Goal: Task Accomplishment & Management: Manage account settings

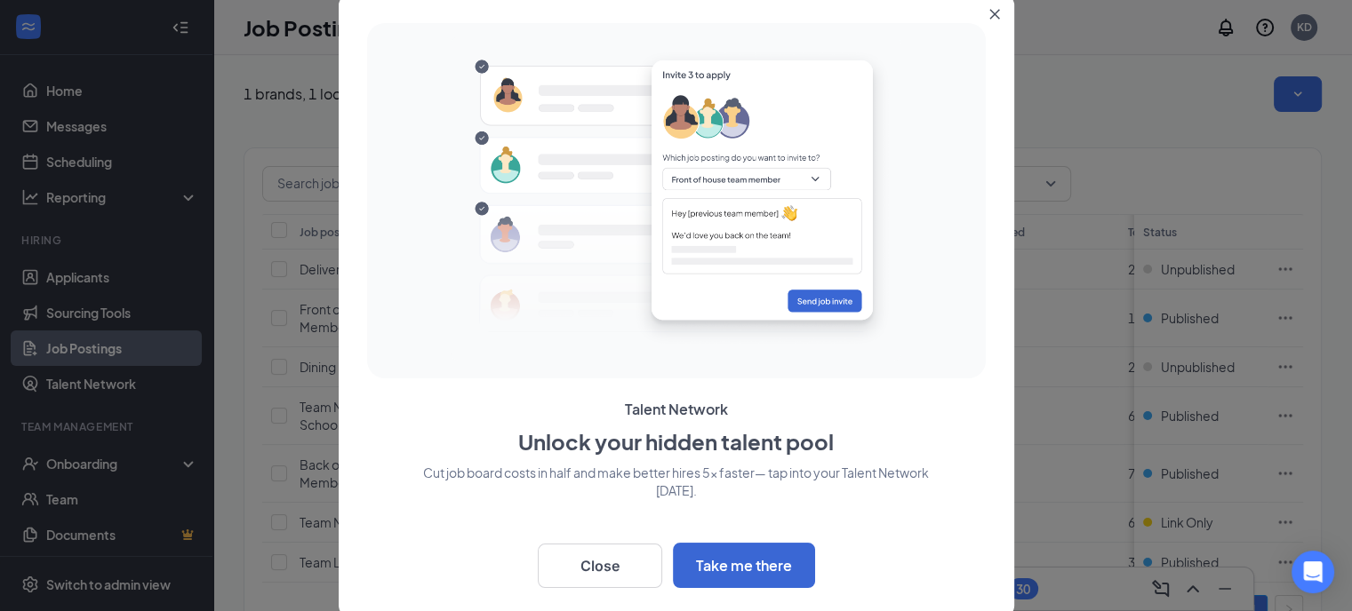
click at [999, 14] on button "Close" at bounding box center [998, 11] width 32 height 32
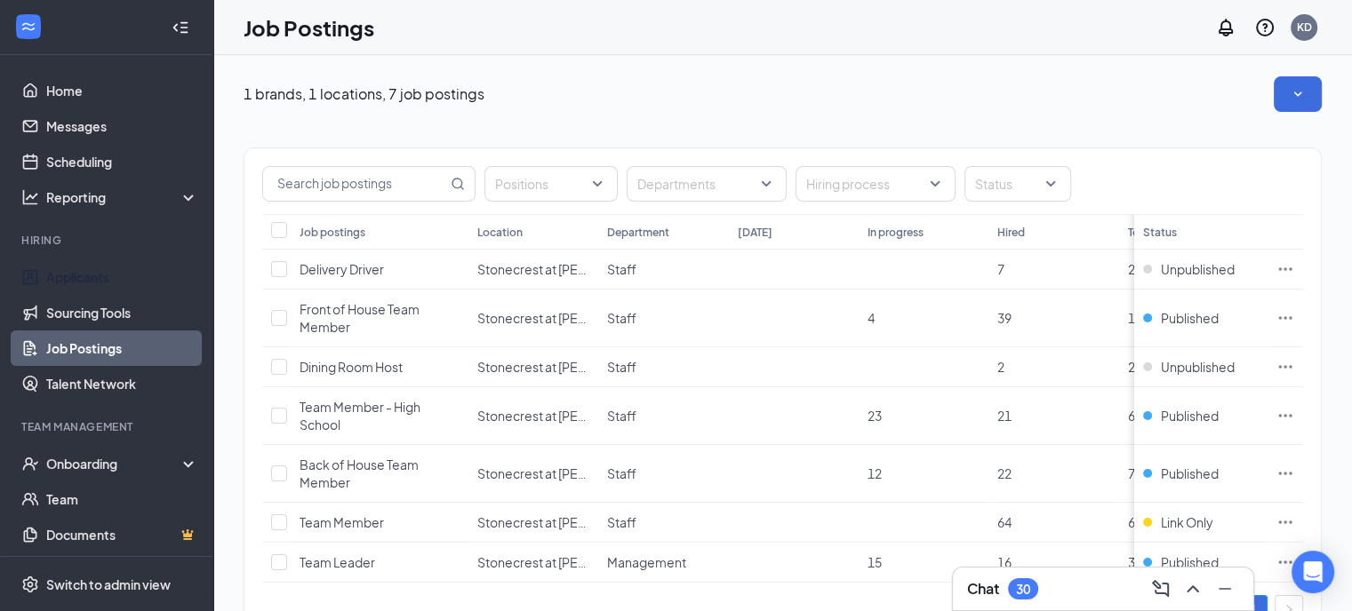
click at [76, 278] on link "Applicants" at bounding box center [122, 277] width 152 height 36
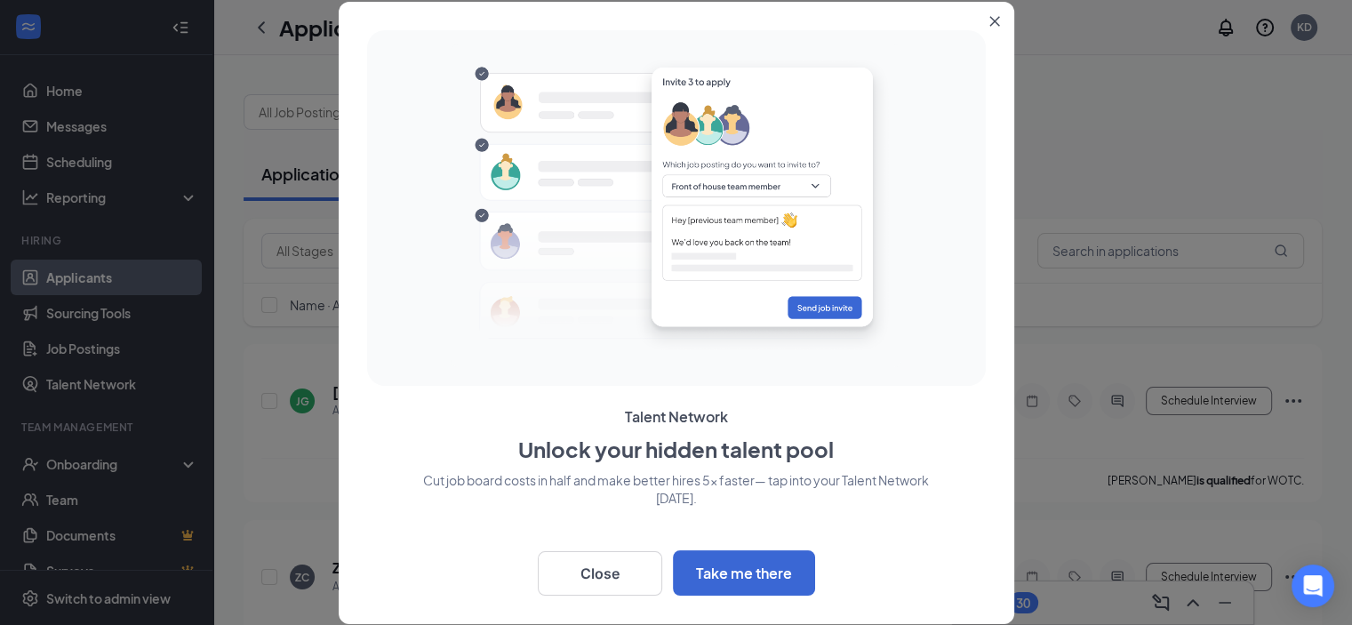
click at [1002, 19] on button "Close" at bounding box center [998, 18] width 32 height 32
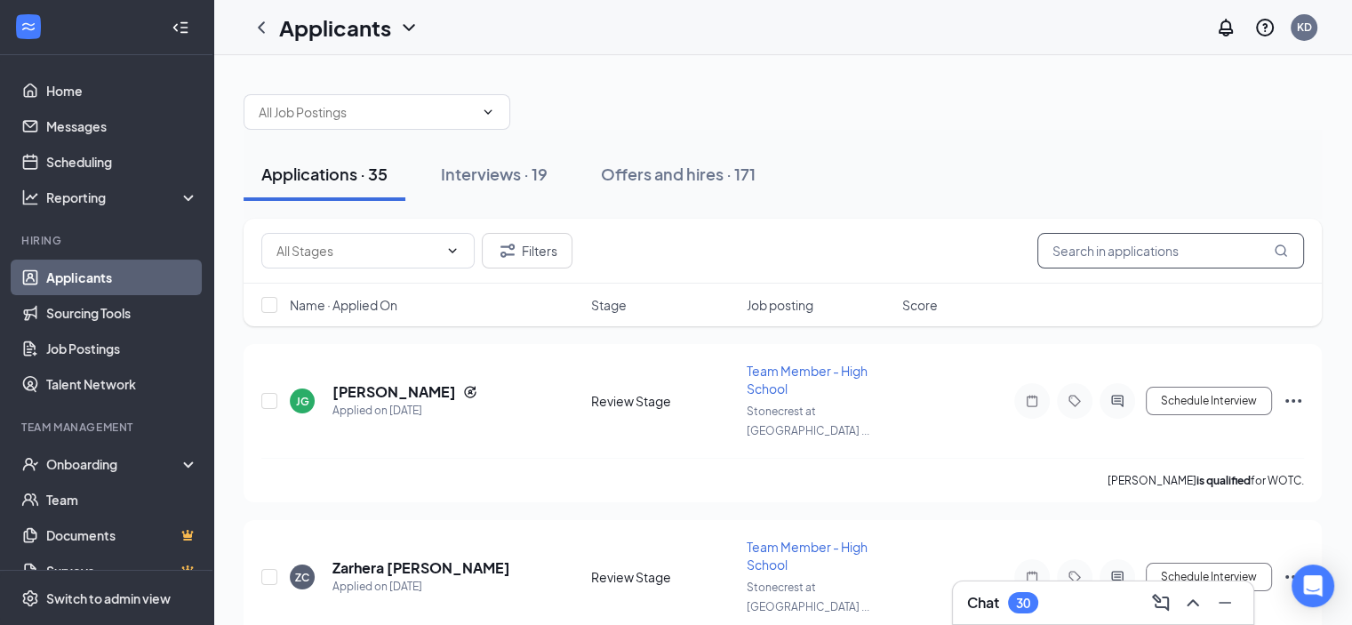
click at [1137, 251] on input "text" at bounding box center [1170, 251] width 267 height 36
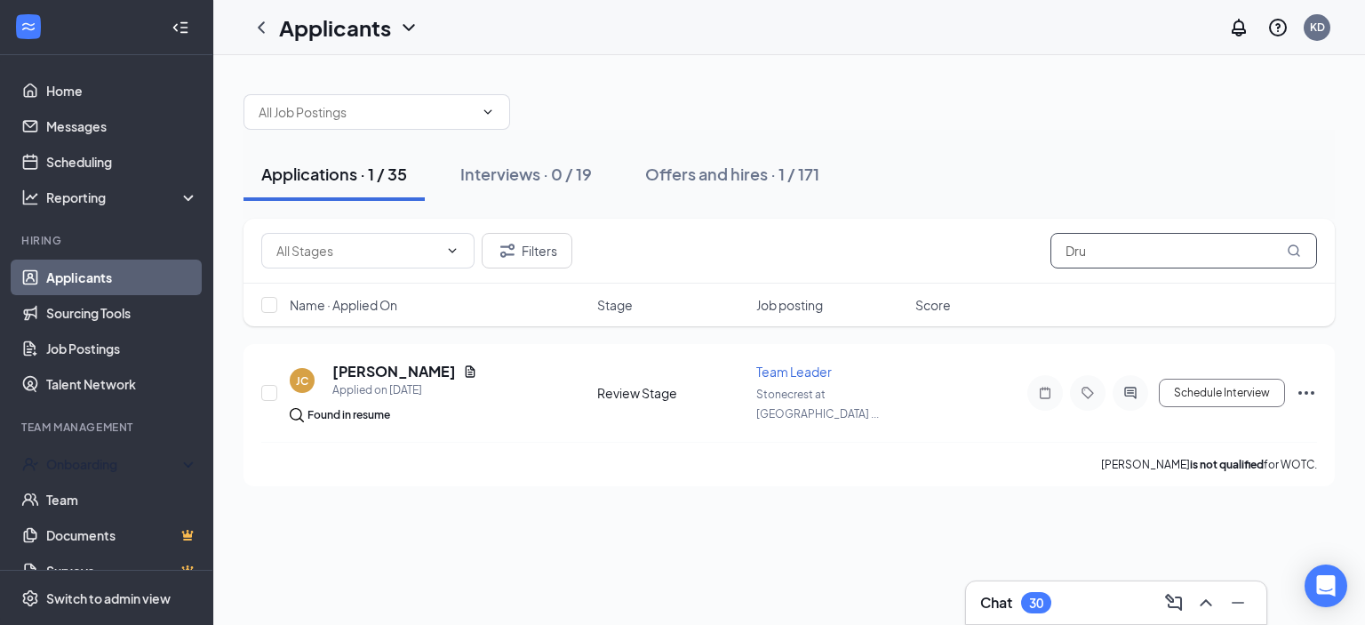
type input "Dru"
click at [96, 459] on div "Onboarding" at bounding box center [114, 464] width 137 height 18
click at [64, 504] on link "Overview" at bounding box center [122, 500] width 152 height 36
click at [71, 493] on link "Overview" at bounding box center [122, 500] width 152 height 36
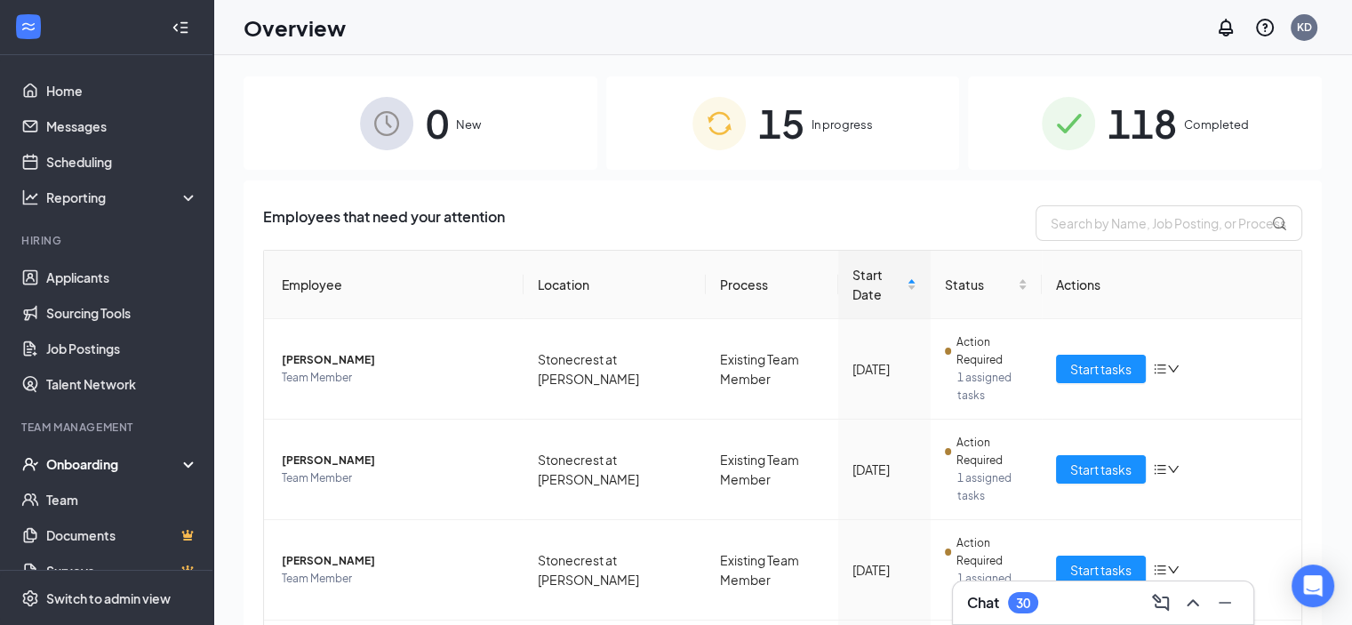
click at [74, 464] on div "Onboarding" at bounding box center [114, 464] width 137 height 18
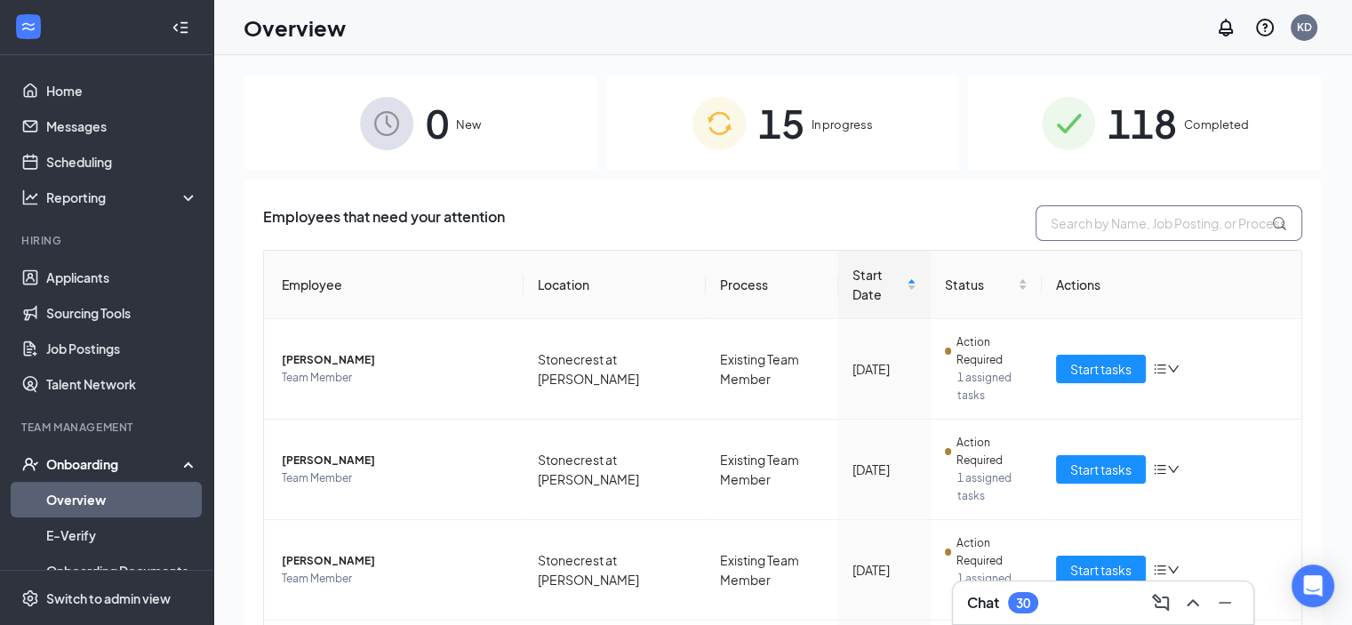
click at [1084, 220] on input "text" at bounding box center [1168, 223] width 267 height 36
type input "Dru"
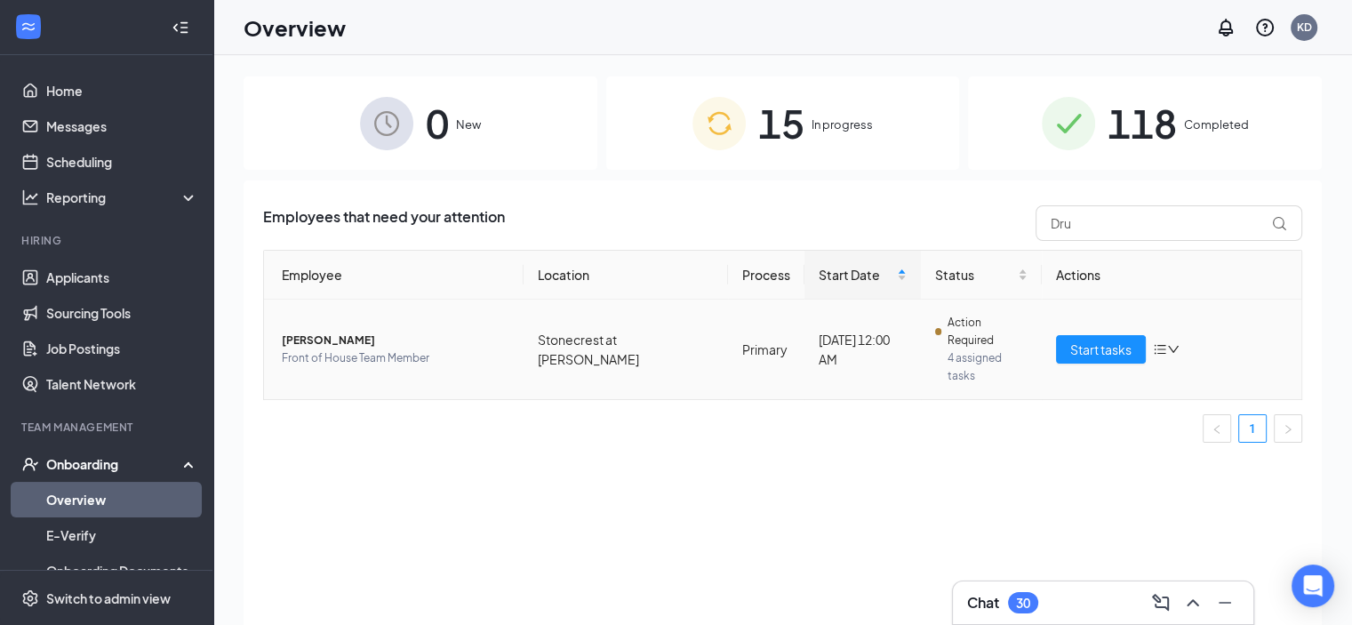
click at [318, 331] on span "[PERSON_NAME]" at bounding box center [395, 340] width 227 height 18
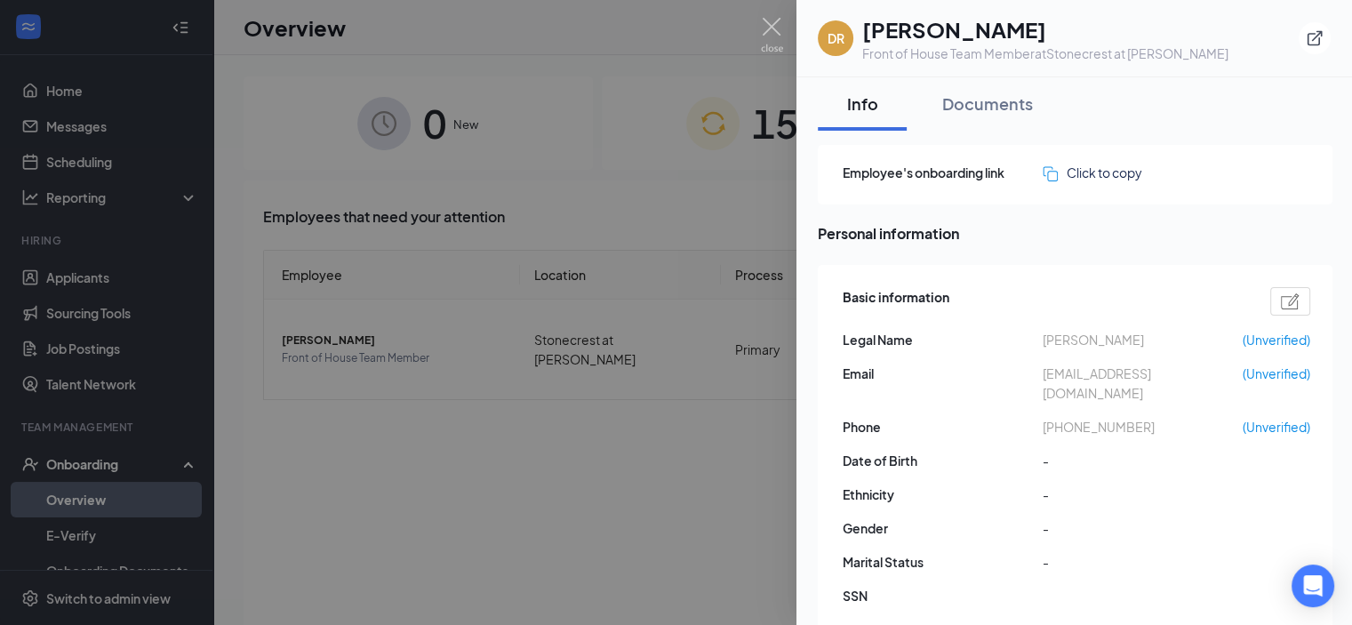
click at [601, 546] on div at bounding box center [676, 312] width 1352 height 625
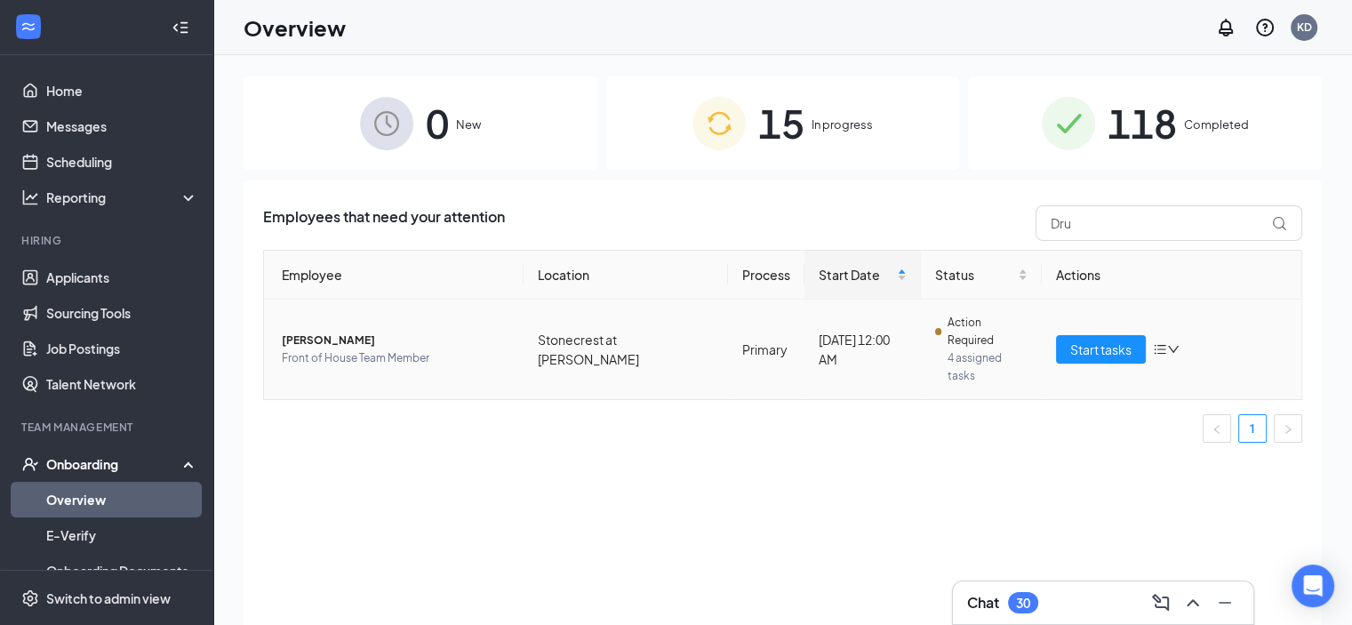
click at [320, 331] on span "[PERSON_NAME]" at bounding box center [395, 340] width 227 height 18
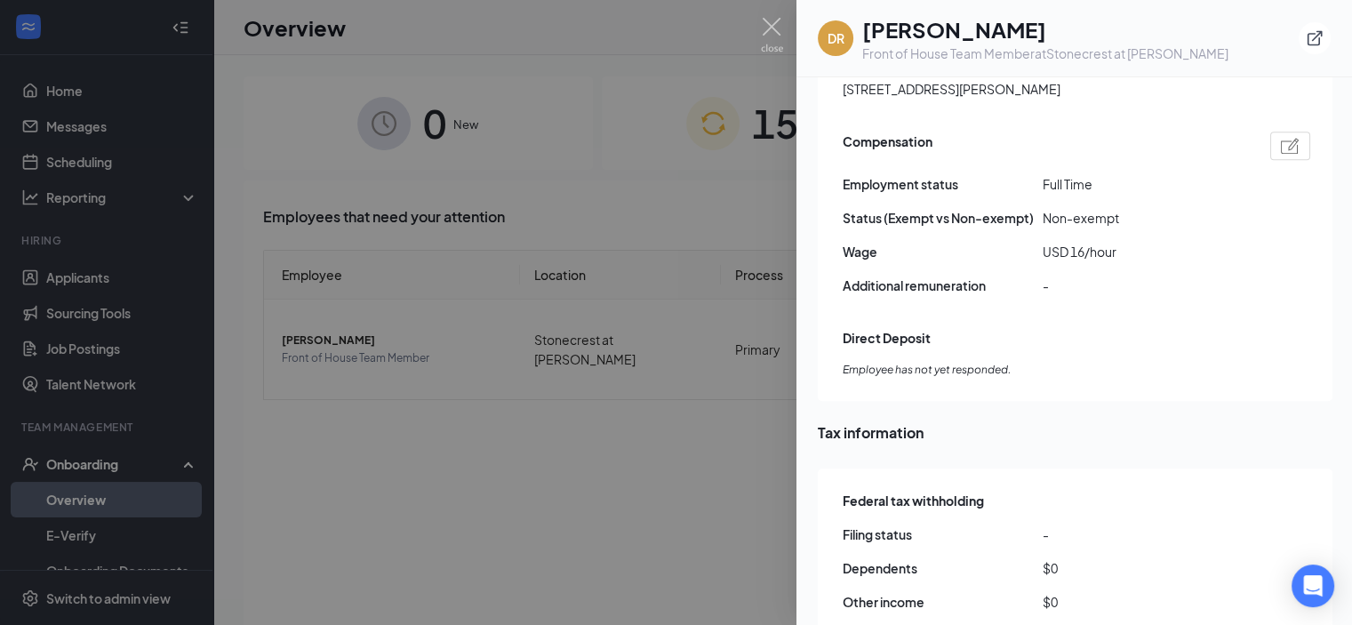
scroll to position [1044, 0]
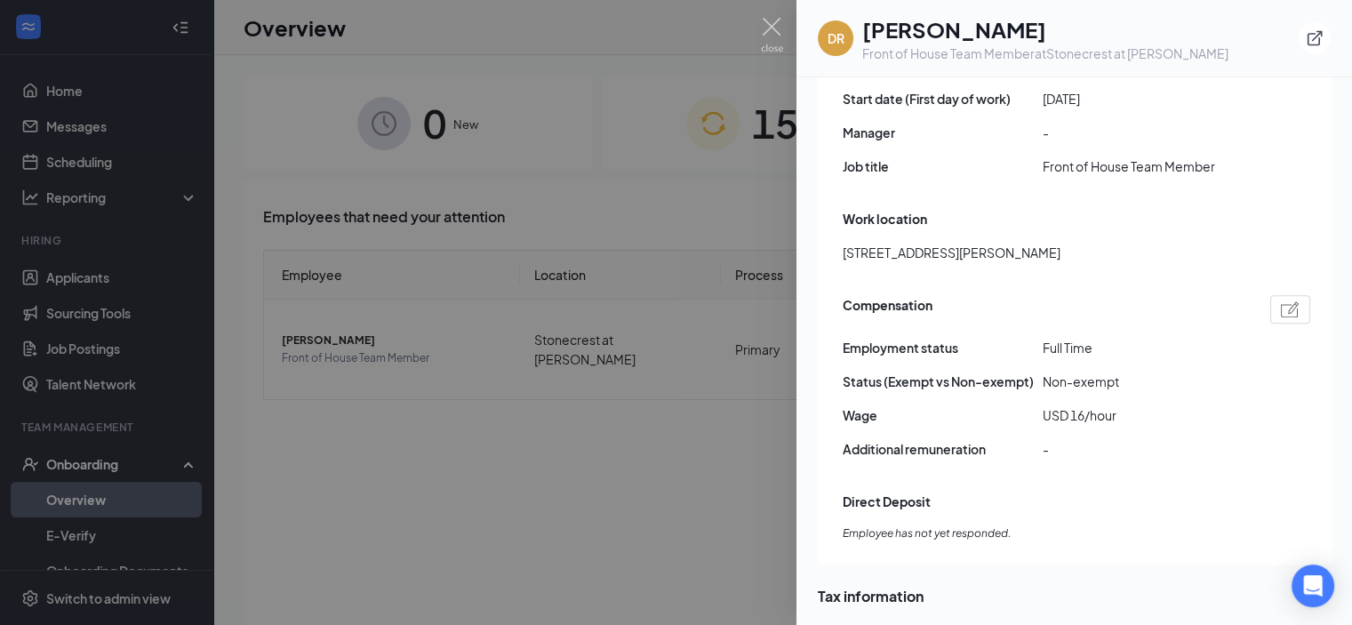
click at [521, 475] on div at bounding box center [676, 312] width 1352 height 625
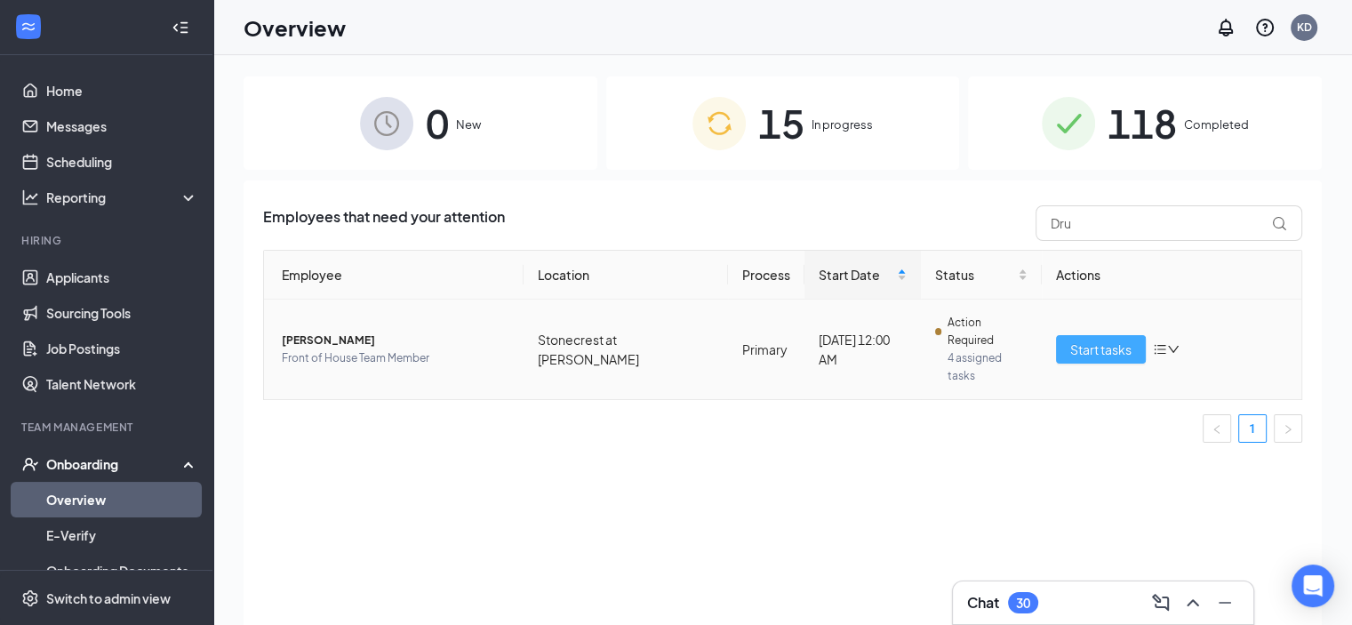
click at [1078, 339] on span "Start tasks" at bounding box center [1100, 349] width 61 height 20
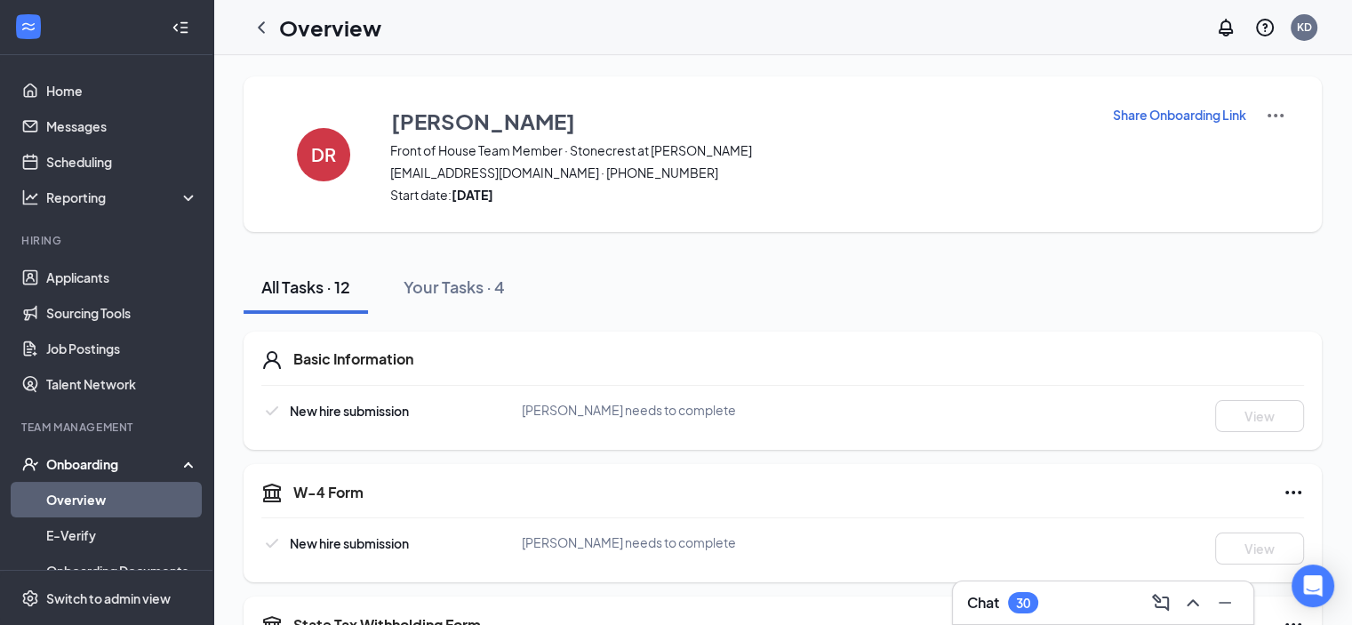
click at [76, 455] on div "Onboarding" at bounding box center [114, 464] width 137 height 18
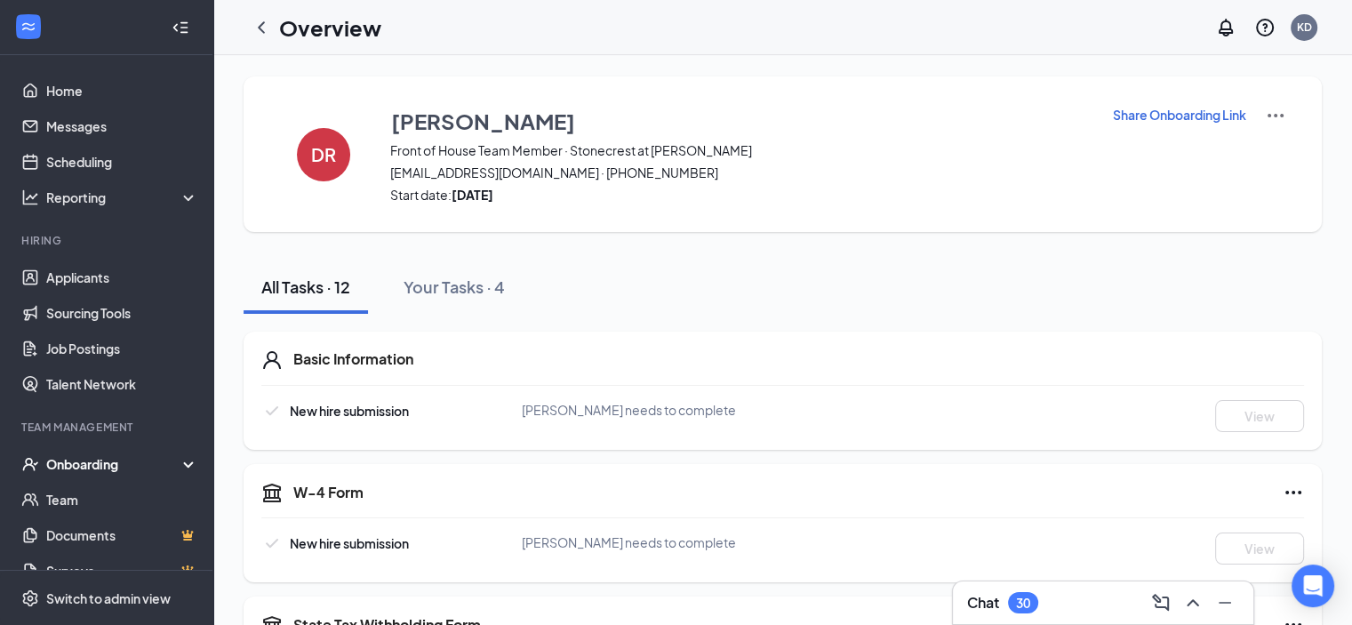
click at [76, 455] on div "Onboarding" at bounding box center [114, 464] width 137 height 18
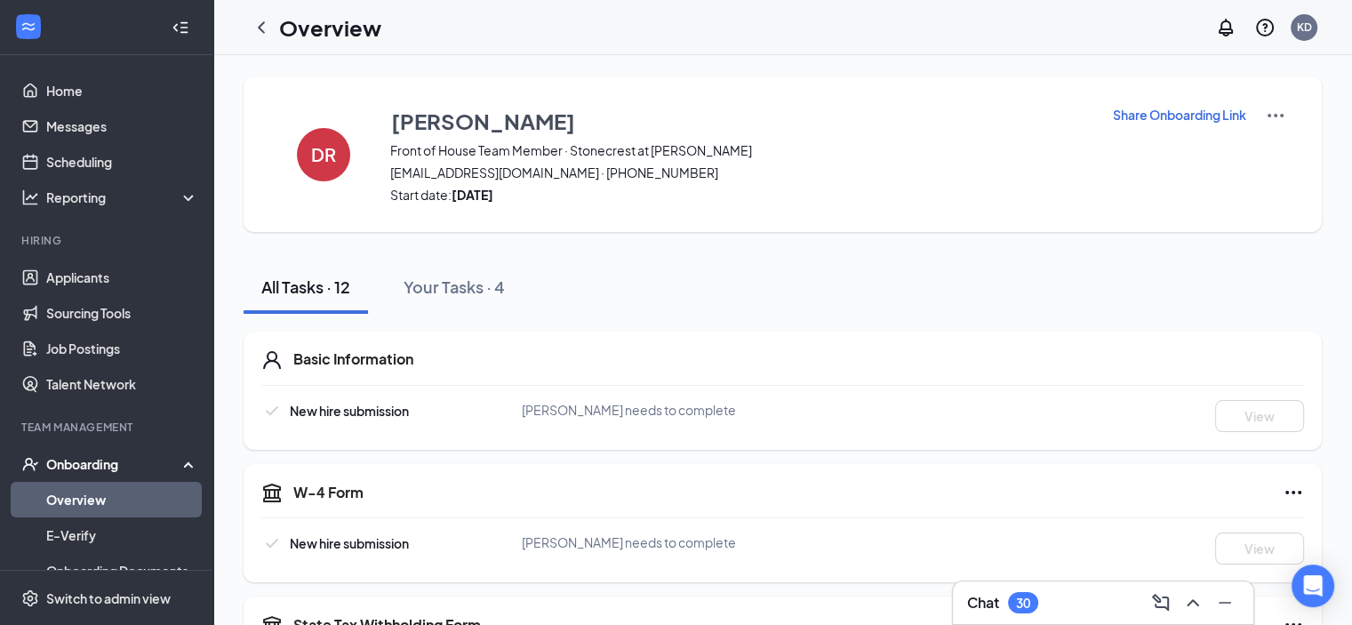
click at [60, 499] on link "Overview" at bounding box center [122, 500] width 152 height 36
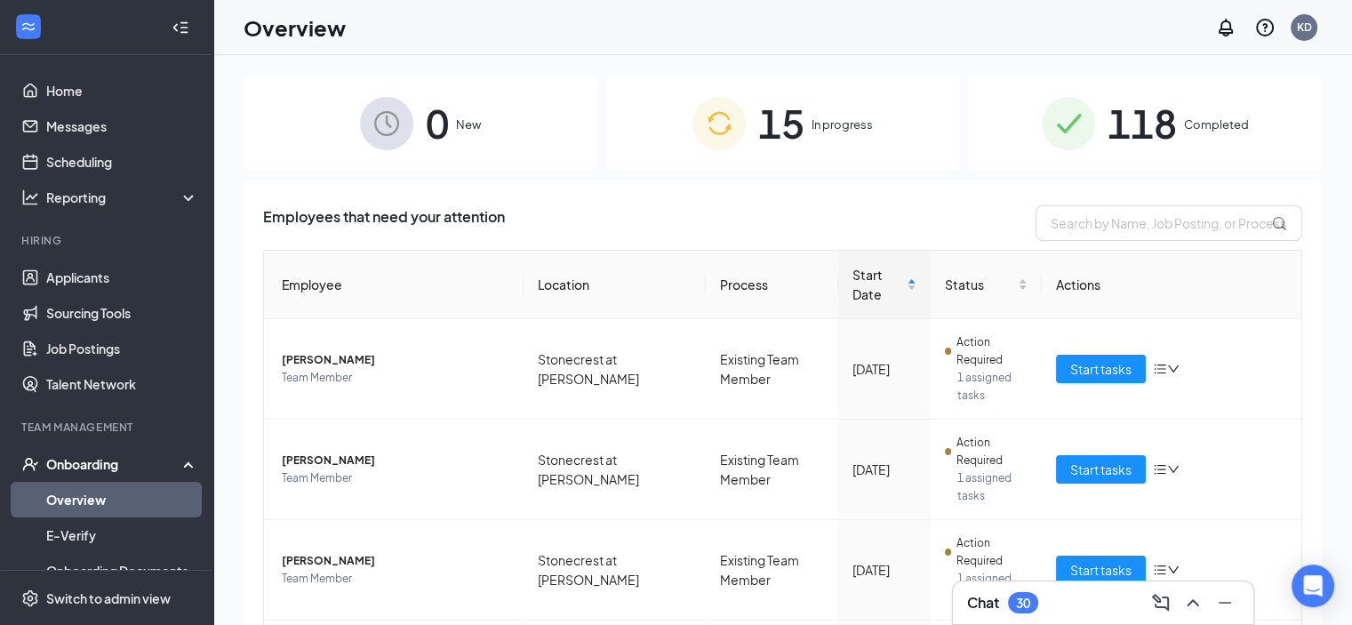
click at [85, 461] on div "Onboarding" at bounding box center [114, 464] width 137 height 18
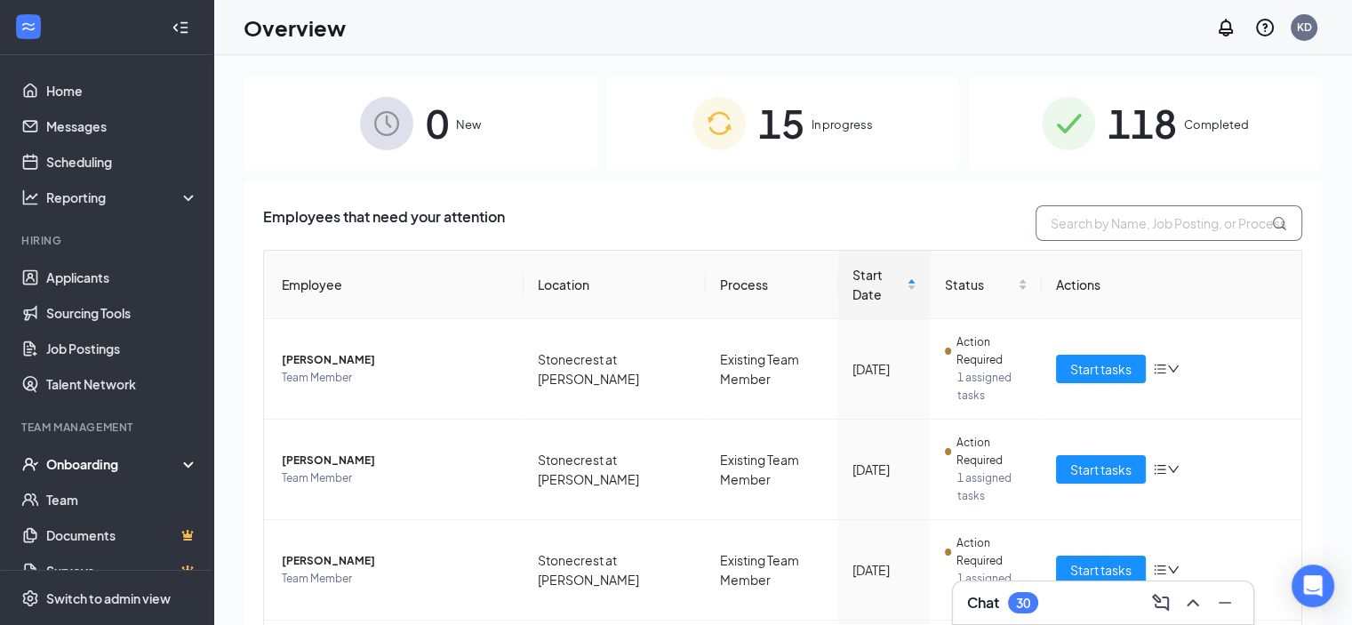
click at [1059, 229] on input "text" at bounding box center [1168, 223] width 267 height 36
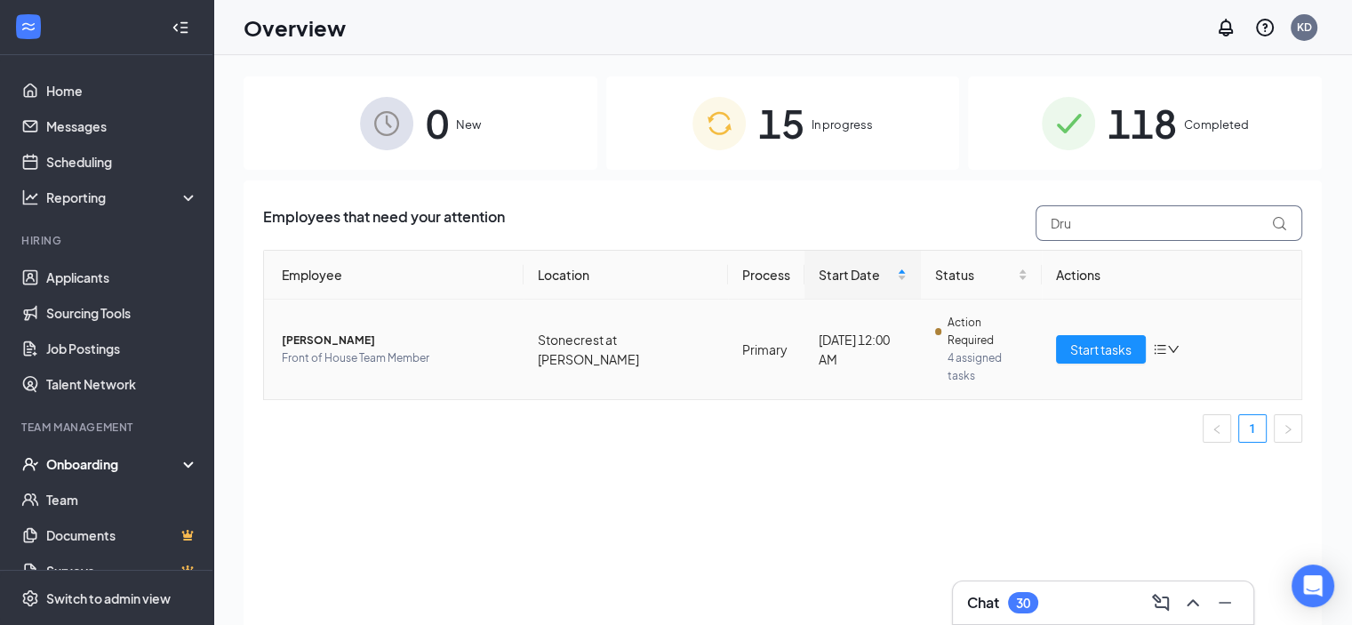
type input "Dru"
click at [340, 349] on span "Front of House Team Member" at bounding box center [395, 358] width 227 height 18
